Goal: Information Seeking & Learning: Learn about a topic

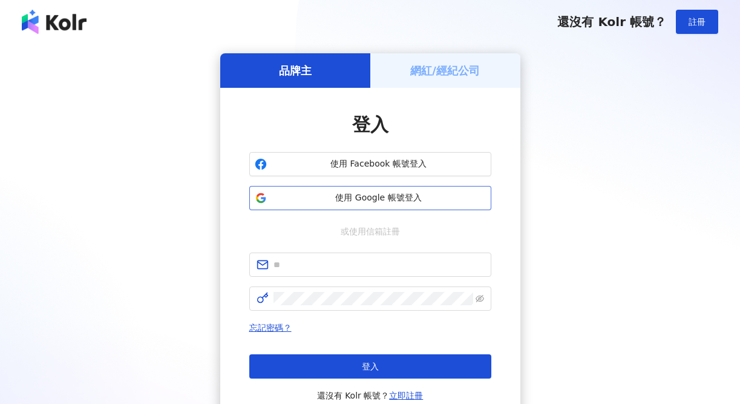
click at [353, 209] on button "使用 Google 帳號登入" at bounding box center [370, 198] width 242 height 24
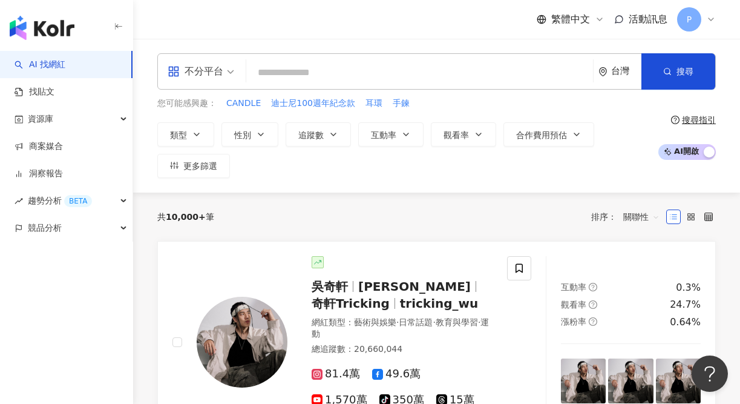
click at [290, 76] on input "search" at bounding box center [419, 72] width 337 height 23
paste input "**********"
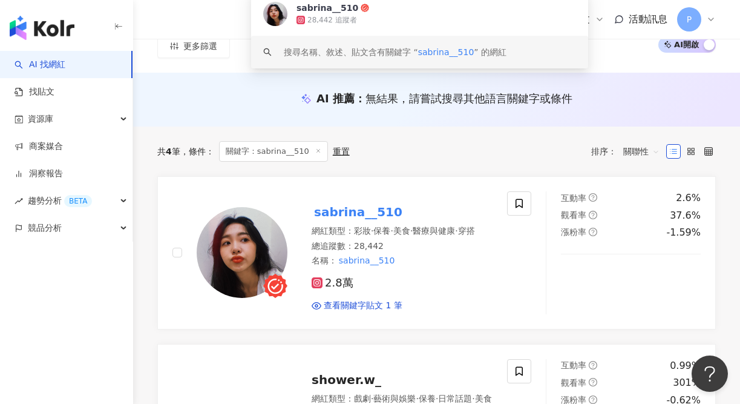
scroll to position [179, 0]
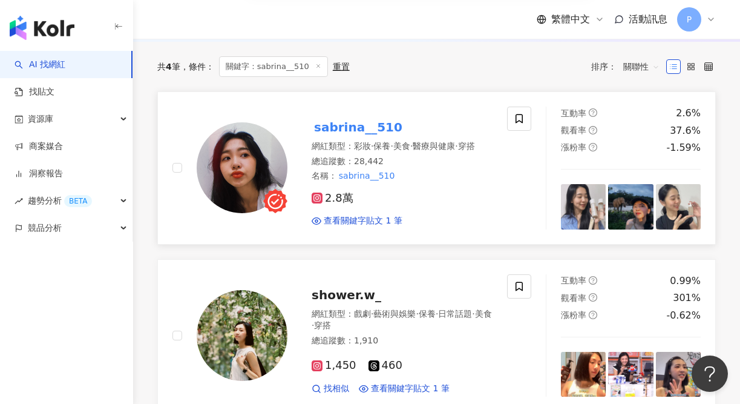
type input "**********"
click at [474, 195] on div "2.8萬 查看關鍵字貼文 1 筆" at bounding box center [402, 204] width 181 height 45
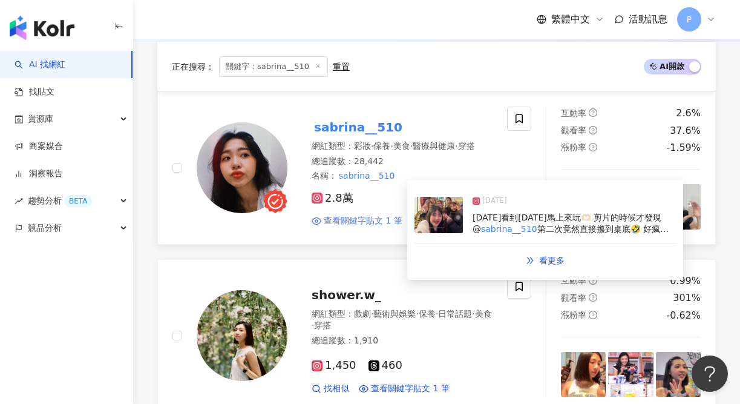
scroll to position [330, 0]
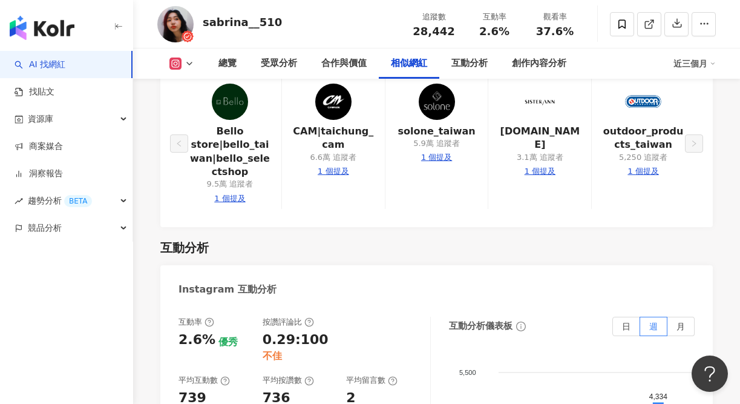
scroll to position [2333, 0]
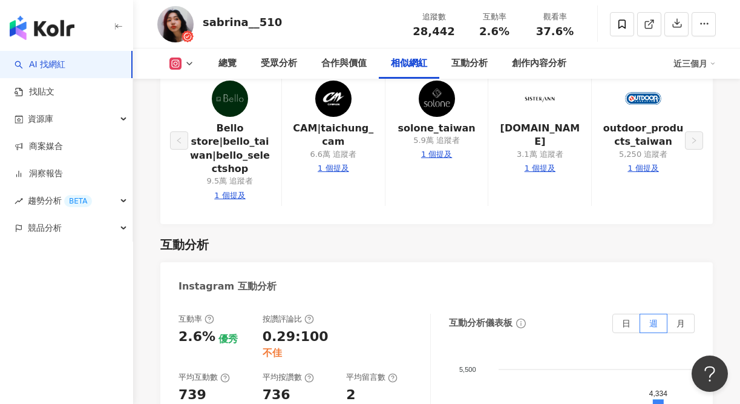
click at [437, 149] on div "1 個提及" at bounding box center [436, 154] width 31 height 11
type input "**********"
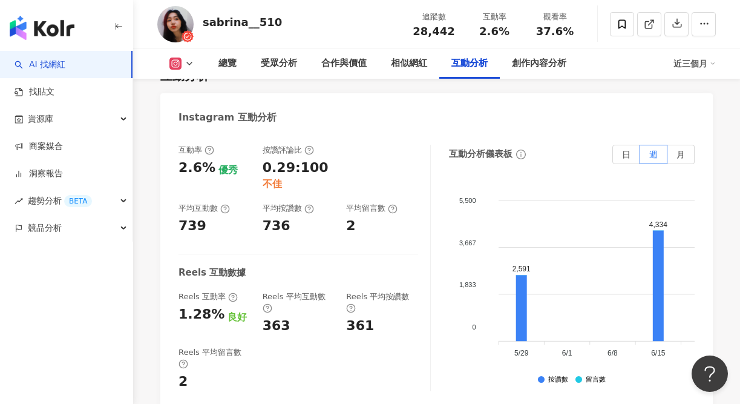
scroll to position [2501, 0]
click at [675, 148] on label "月" at bounding box center [680, 154] width 27 height 19
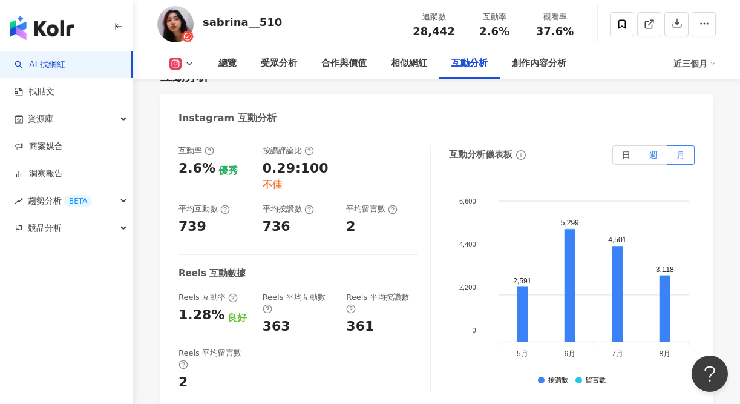
click at [643, 146] on label "週" at bounding box center [653, 154] width 27 height 19
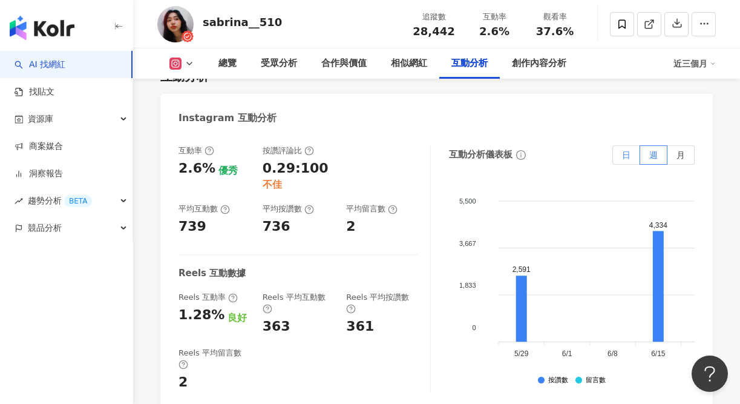
click at [623, 150] on span "日" at bounding box center [626, 155] width 8 height 10
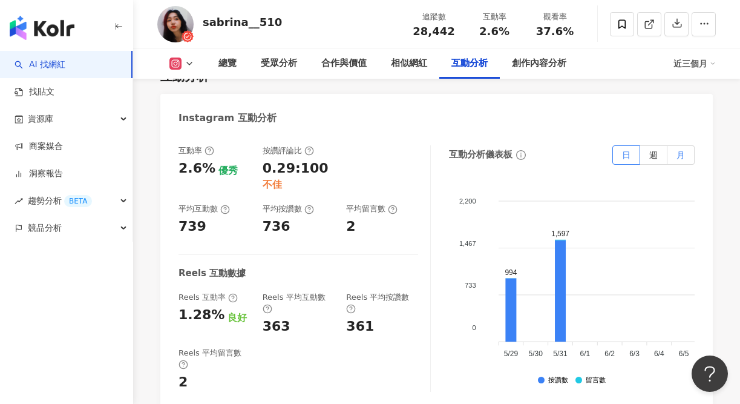
click at [689, 149] on label "月" at bounding box center [680, 154] width 27 height 19
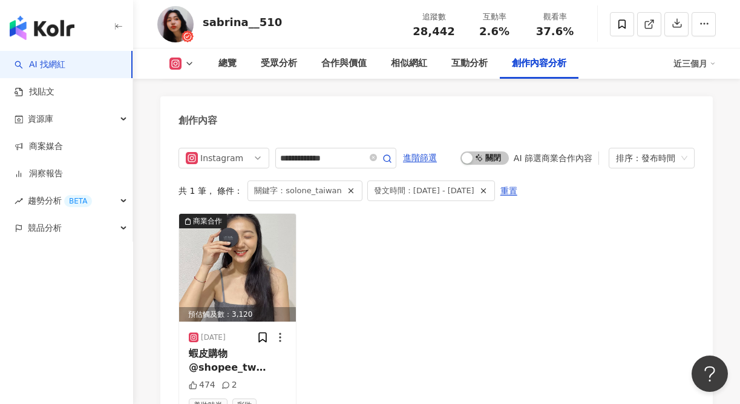
scroll to position [3803, 0]
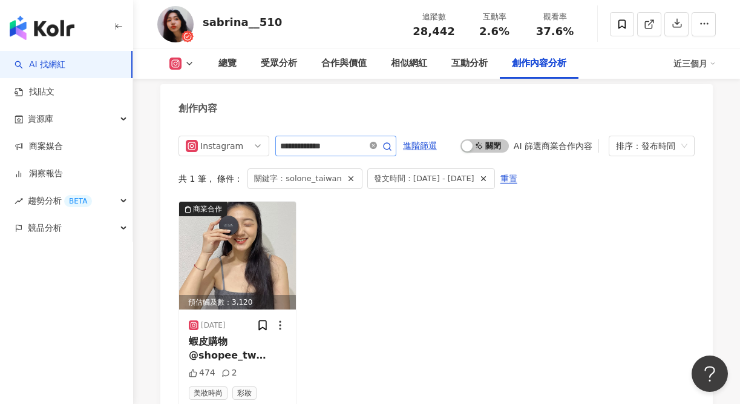
click at [377, 140] on span at bounding box center [373, 145] width 7 height 11
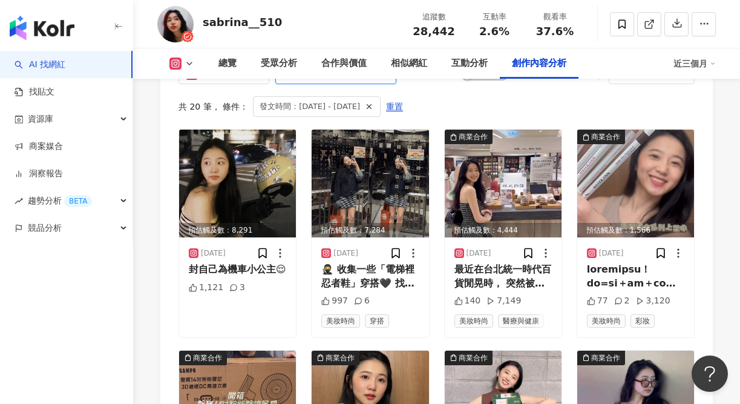
scroll to position [3880, 0]
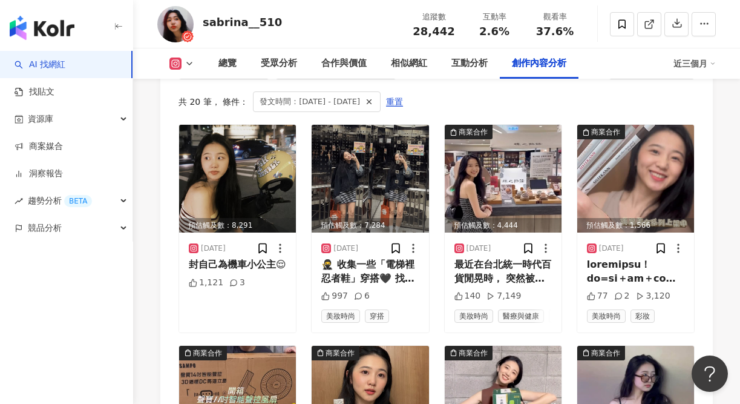
click at [357, 97] on span "發文時間：[DATE] - [DATE]" at bounding box center [310, 101] width 100 height 13
click at [320, 100] on span "發文時間：[DATE] - [DATE]" at bounding box center [310, 101] width 100 height 13
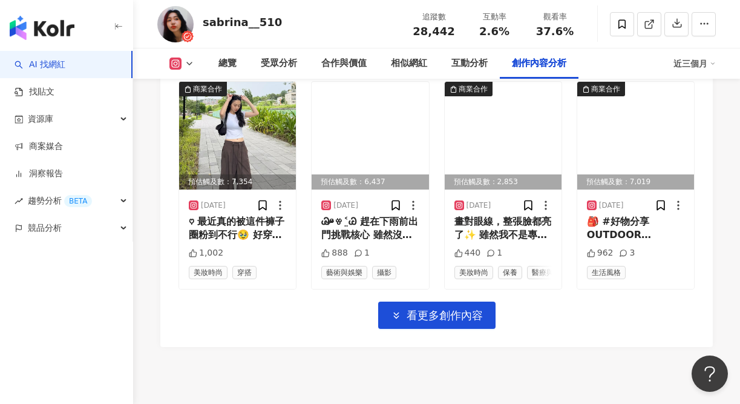
scroll to position [4391, 0]
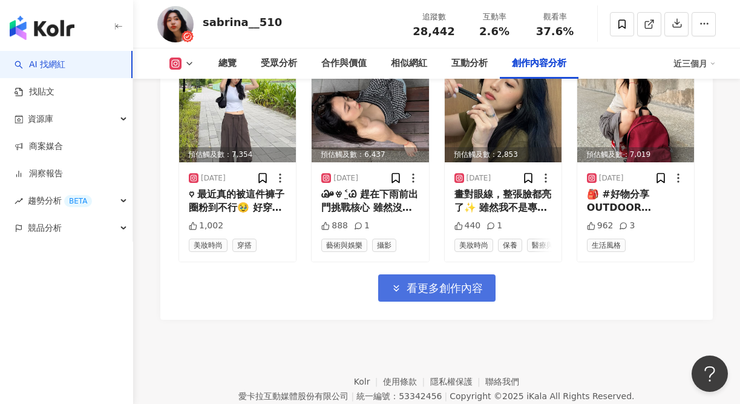
click at [423, 290] on span "看更多創作內容" at bounding box center [445, 287] width 76 height 13
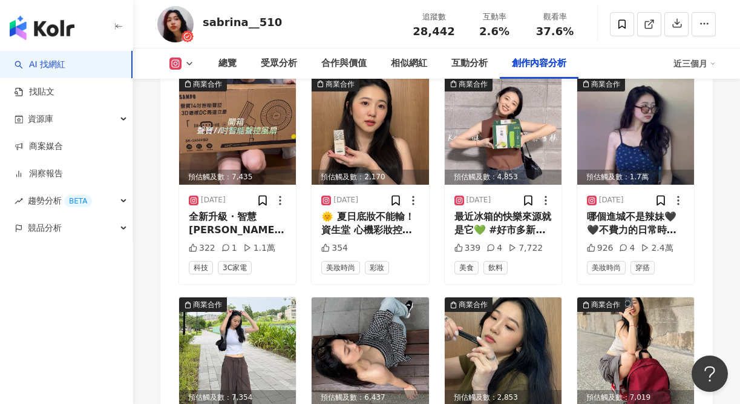
scroll to position [3770, 0]
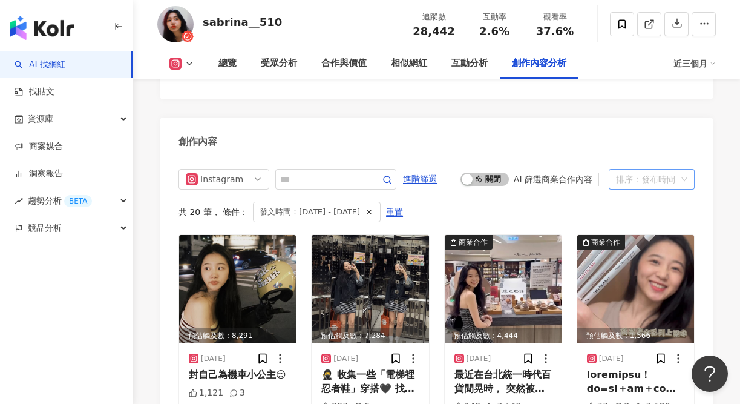
click at [633, 183] on div "排序：發布時間" at bounding box center [646, 178] width 61 height 19
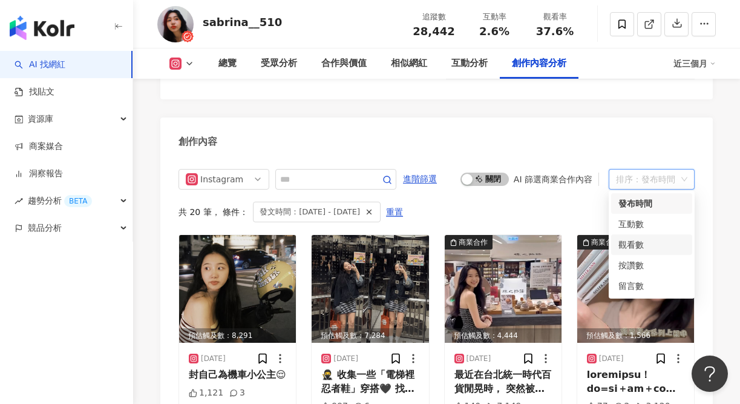
click at [636, 249] on div "觀看數" at bounding box center [651, 244] width 67 height 13
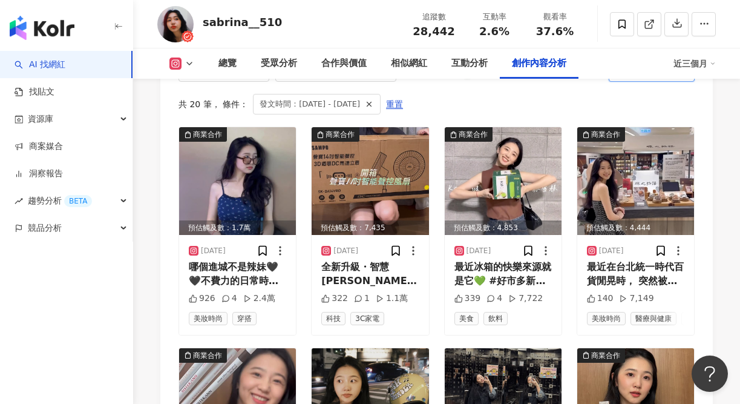
scroll to position [3886, 0]
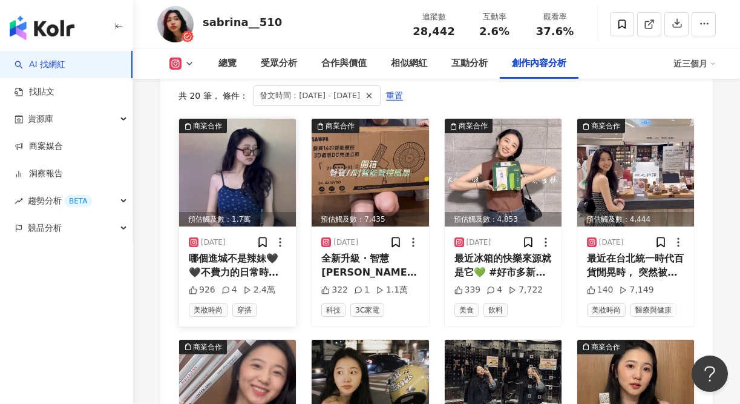
click at [244, 263] on div "哪個進城不是辣妹🖤🖤 ​ ​ ​ 不費力的日常時髦｜ @bello_taiwan 💽 [加長版] By BB-修身水洗豹紋牛仔褲 💽 By BB-小碎花細肩 …" at bounding box center [237, 265] width 97 height 27
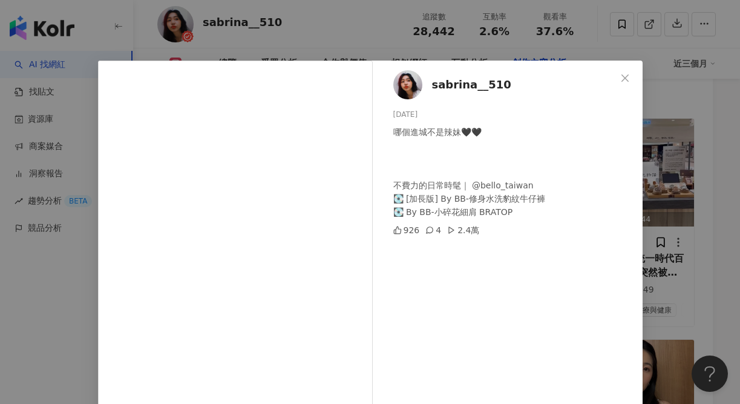
scroll to position [39, 0]
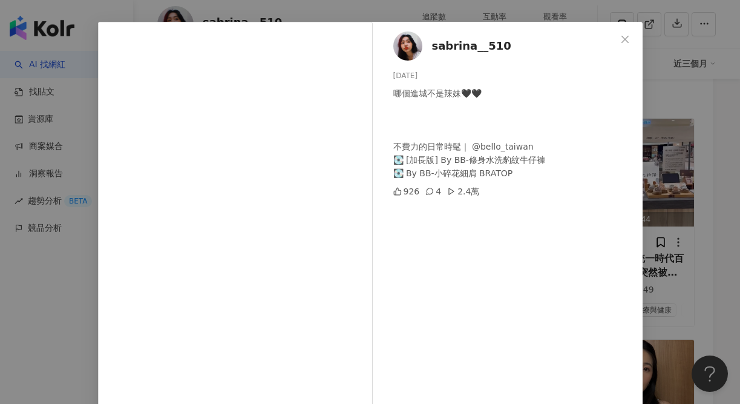
click at [678, 126] on div "sabrina__510 [DATE] 哪個進城不是辣妹🖤🖤 ​ ​ ​ 不費力的日常時髦｜ @bello_taiwan 💽 [加長版] By BB-修身水洗…" at bounding box center [370, 202] width 740 height 404
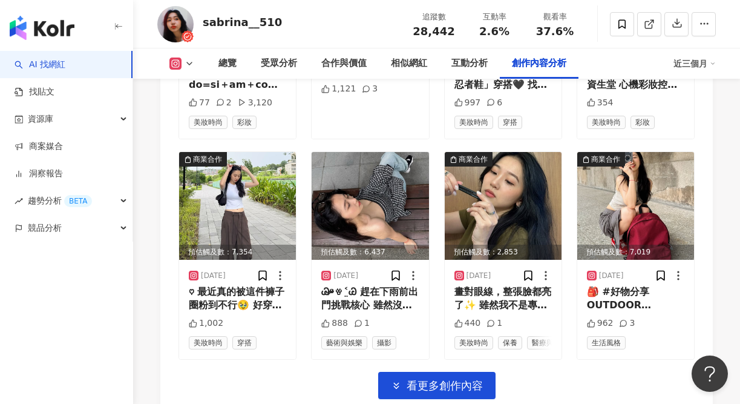
scroll to position [4440, 0]
